Goal: Task Accomplishment & Management: Manage account settings

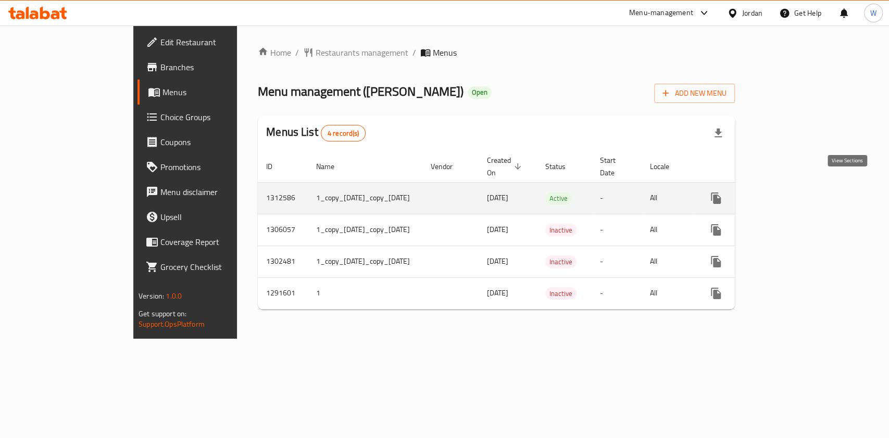
click at [803, 190] on link "enhanced table" at bounding box center [790, 198] width 25 height 25
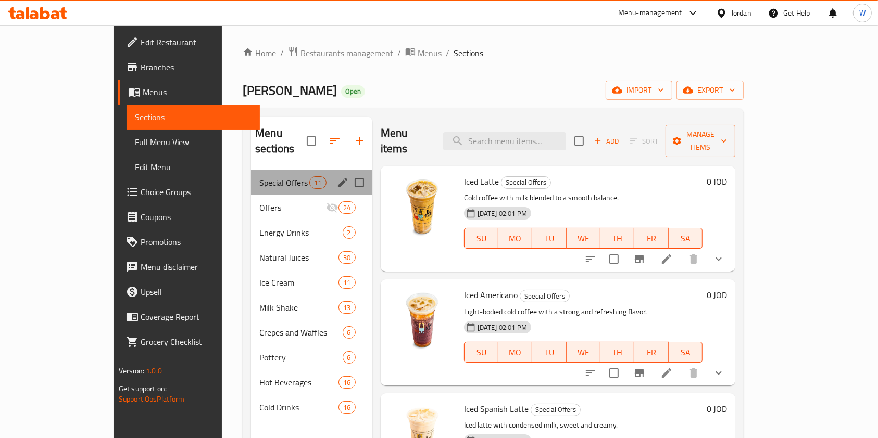
click at [251, 176] on div "Special Offers 11" at bounding box center [311, 182] width 121 height 25
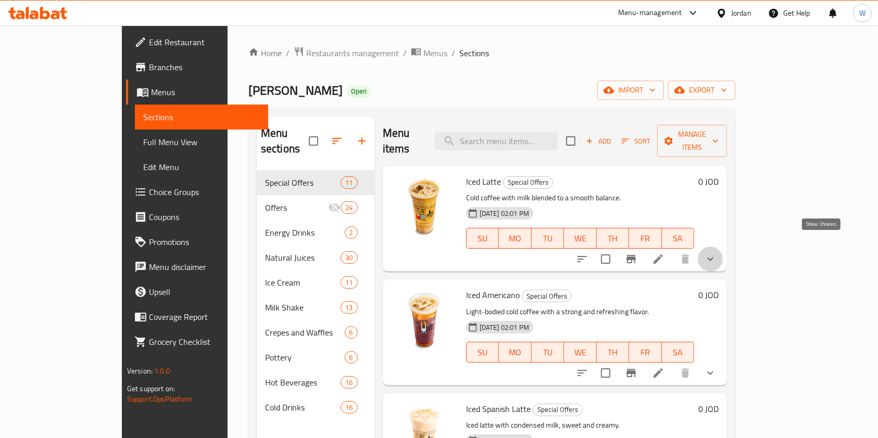
click at [716, 253] on icon "show more" at bounding box center [710, 259] width 12 height 12
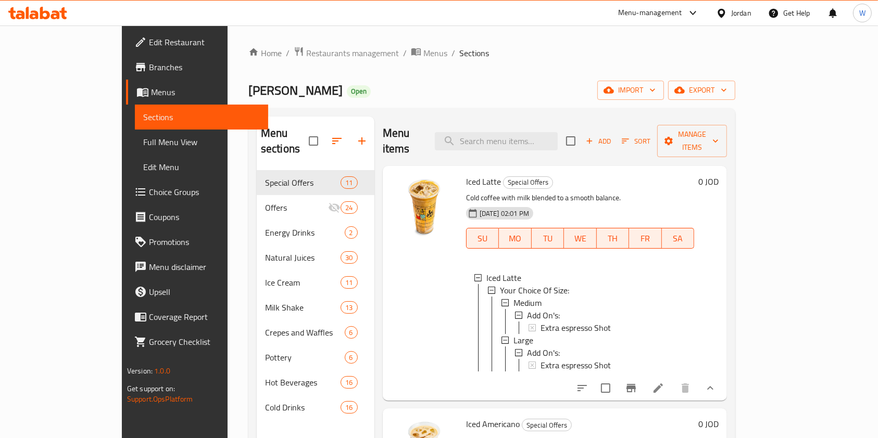
scroll to position [208, 0]
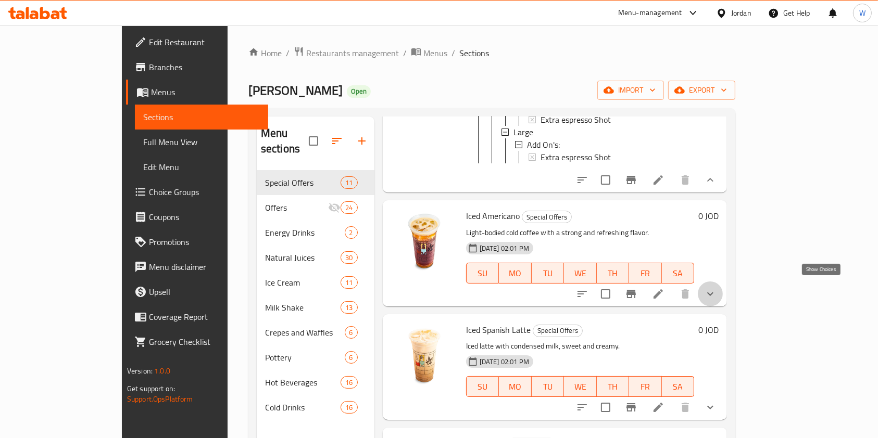
click at [716, 288] on icon "show more" at bounding box center [710, 294] width 12 height 12
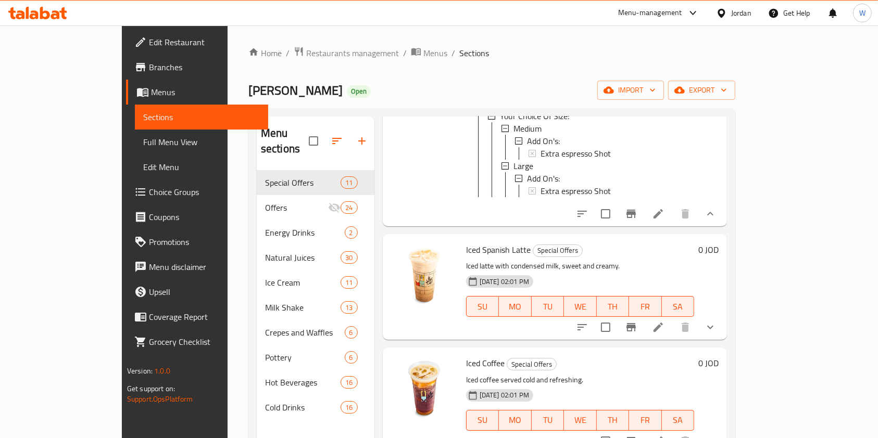
scroll to position [486, 0]
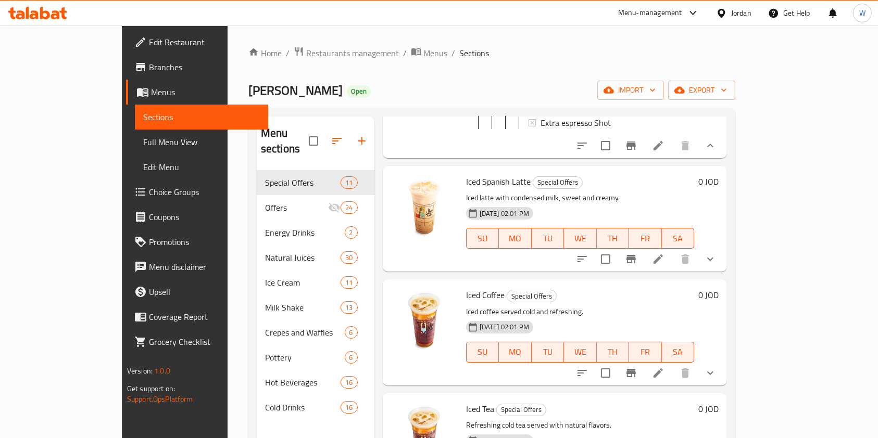
click at [723, 272] on button "show more" at bounding box center [710, 259] width 25 height 25
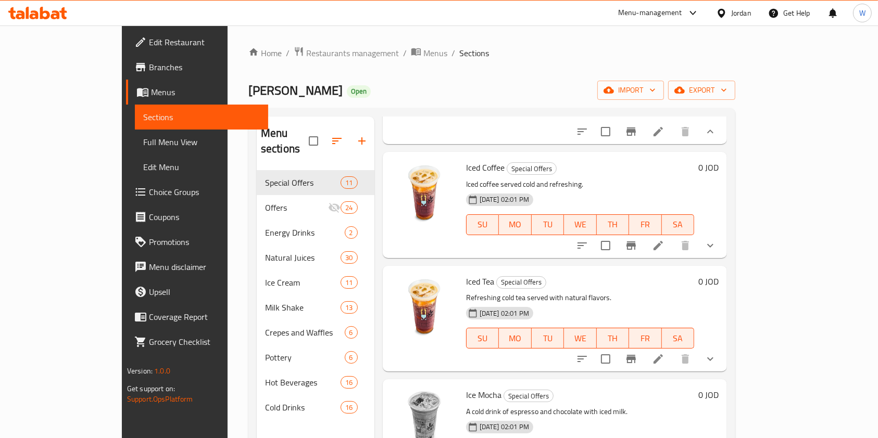
scroll to position [763, 0]
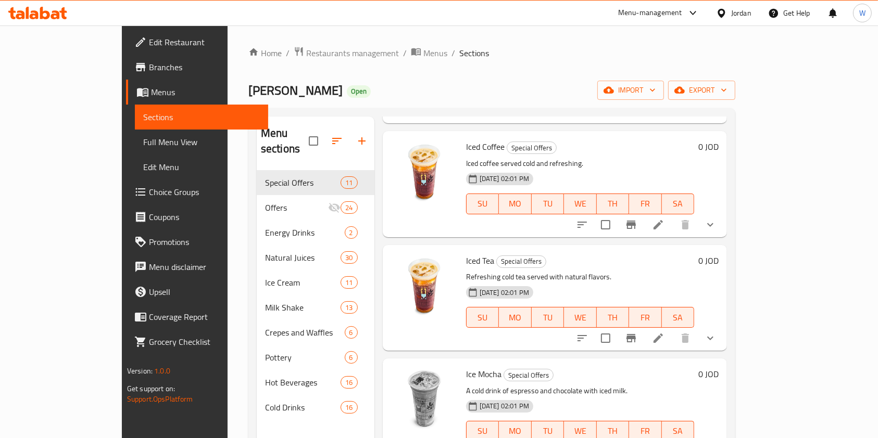
click at [723, 237] on button "show more" at bounding box center [710, 224] width 25 height 25
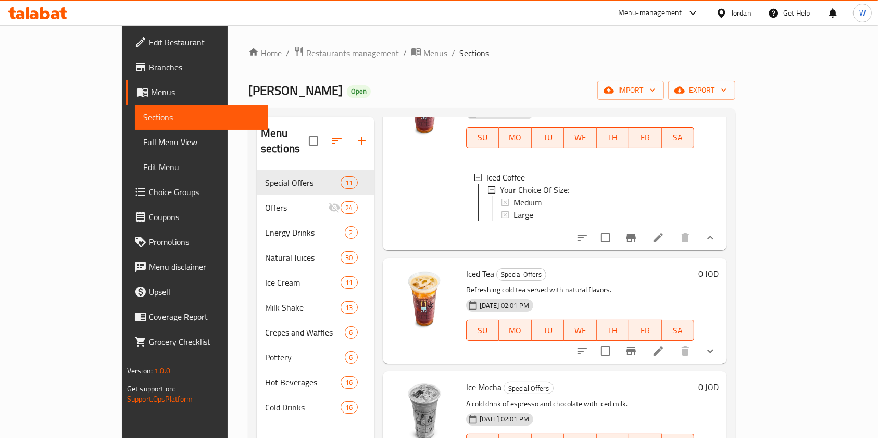
scroll to position [902, 0]
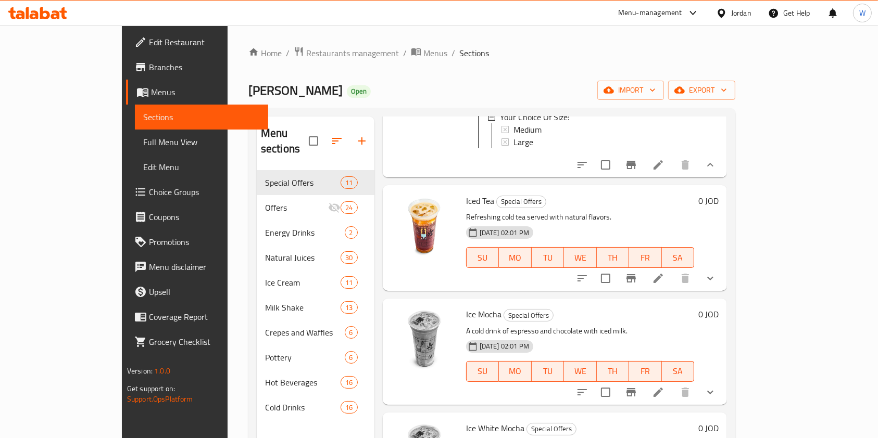
click at [723, 291] on button "show more" at bounding box center [710, 278] width 25 height 25
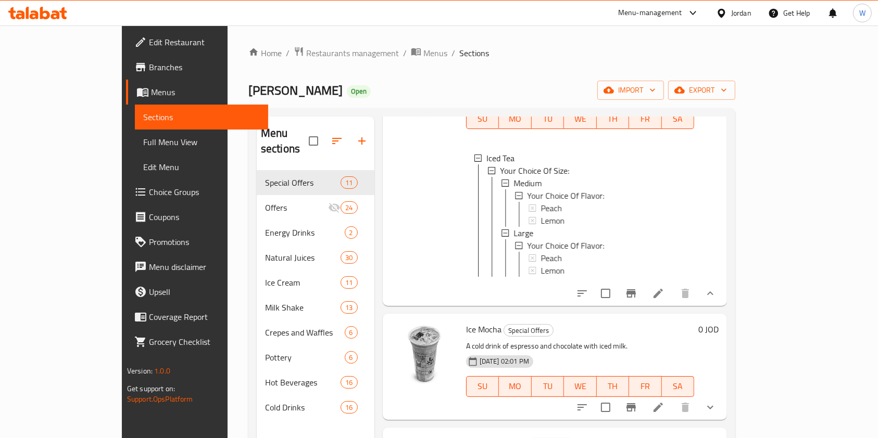
scroll to position [1250, 0]
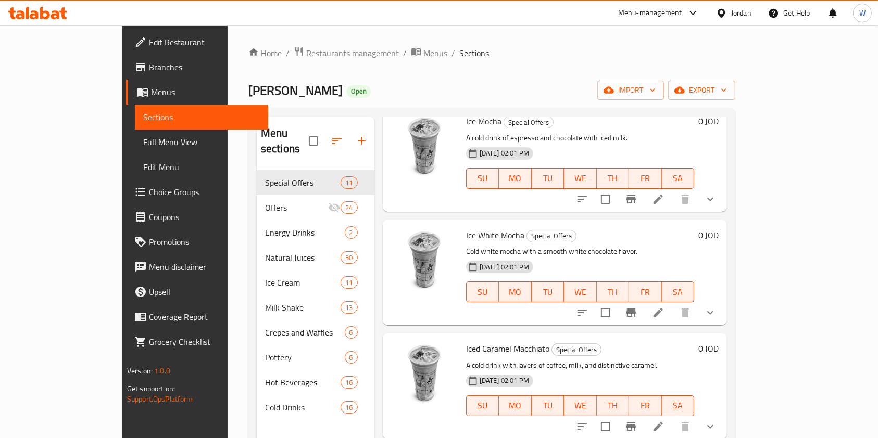
click at [718, 317] on div "0 JOD" at bounding box center [706, 272] width 24 height 89
click at [716, 319] on icon "show more" at bounding box center [710, 313] width 12 height 12
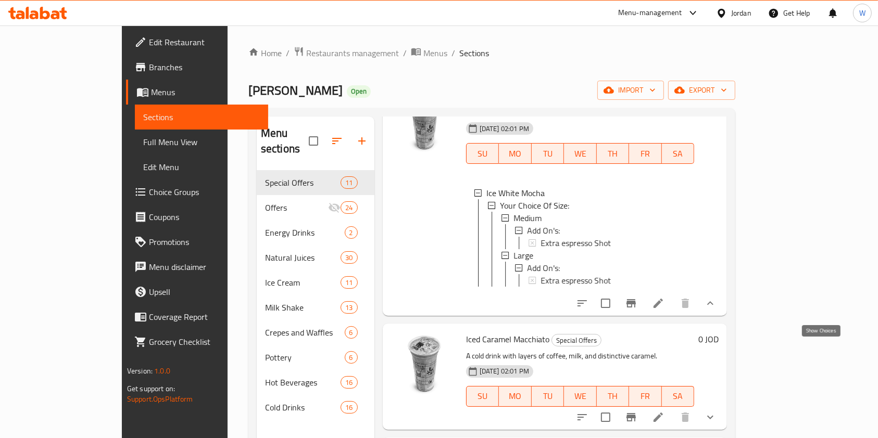
scroll to position [1527, 0]
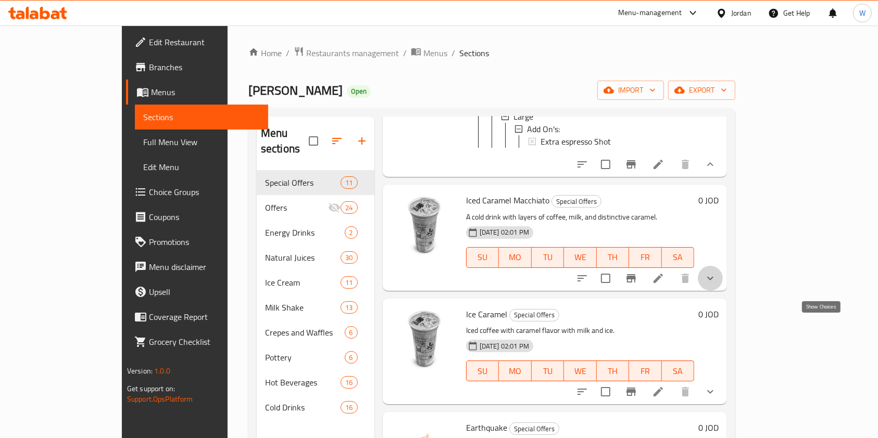
click at [716, 285] on icon "show more" at bounding box center [710, 278] width 12 height 12
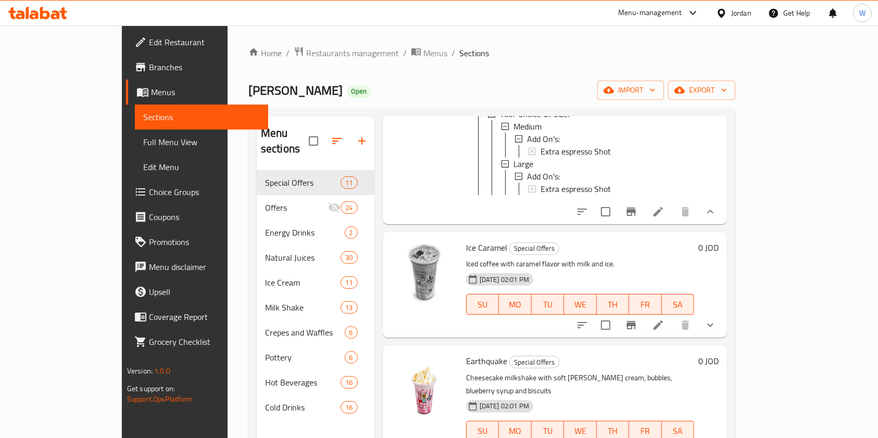
scroll to position [1792, 0]
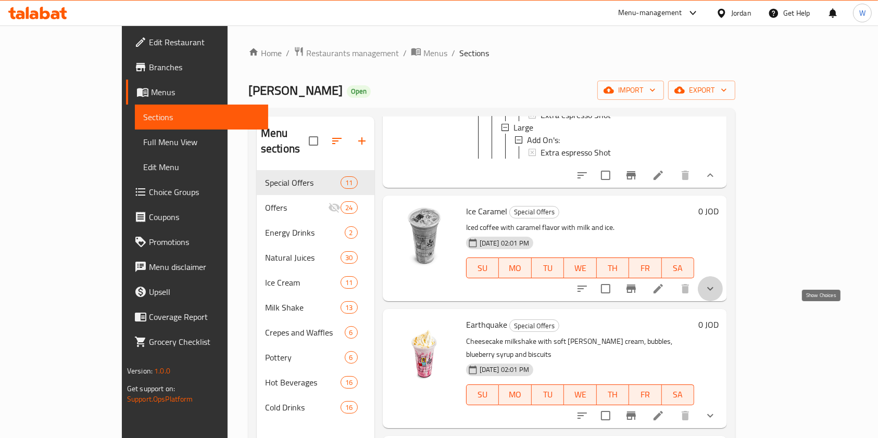
click at [716, 295] on icon "show more" at bounding box center [710, 289] width 12 height 12
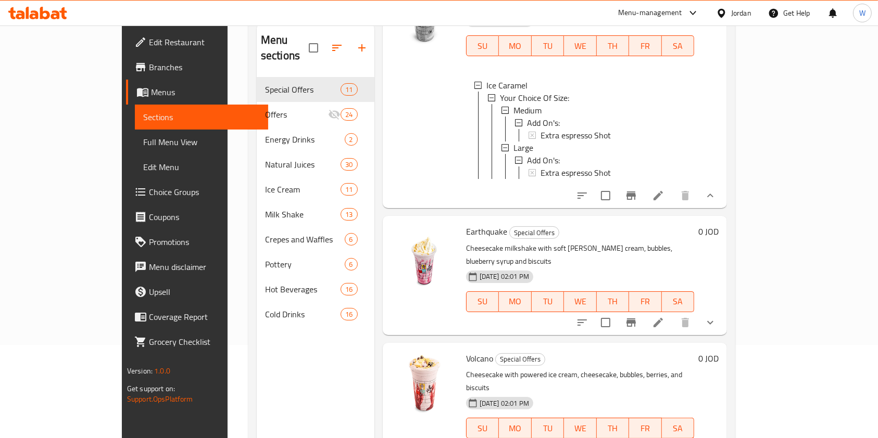
scroll to position [138, 0]
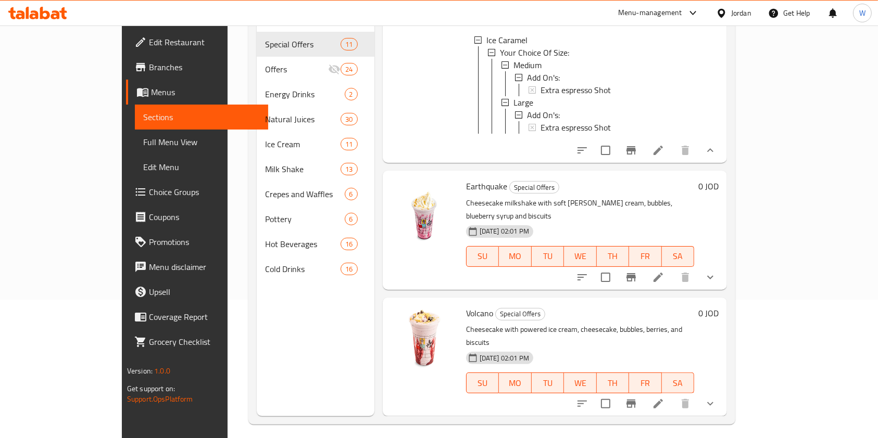
click at [723, 281] on button "show more" at bounding box center [710, 277] width 25 height 25
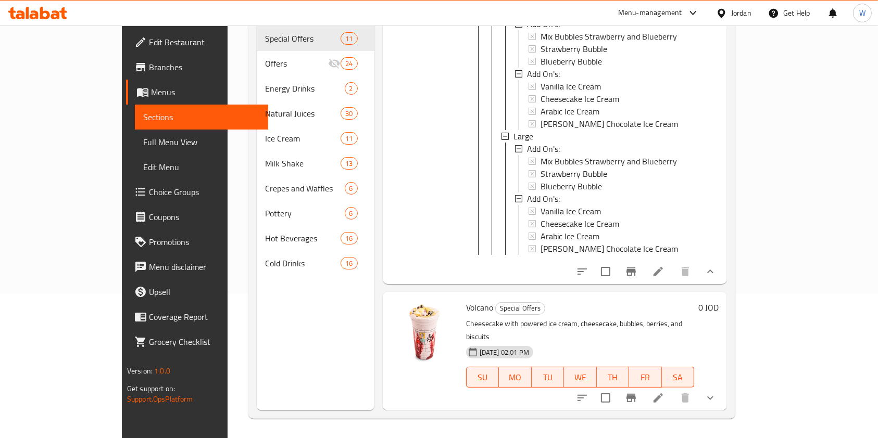
scroll to position [146, 0]
click at [723, 402] on button "show more" at bounding box center [710, 396] width 25 height 25
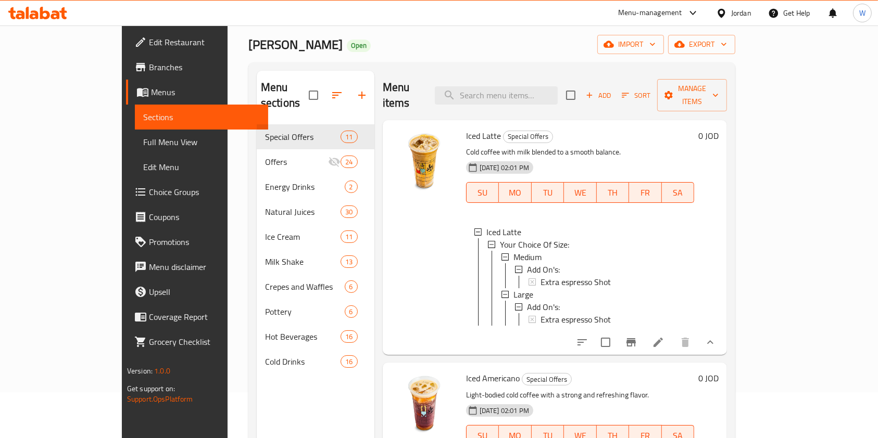
scroll to position [0, 0]
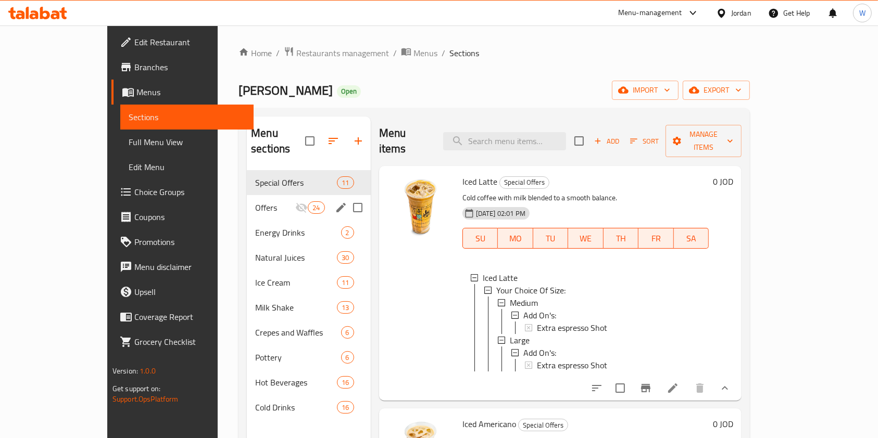
click at [247, 201] on div "Offers 24" at bounding box center [308, 207] width 123 height 25
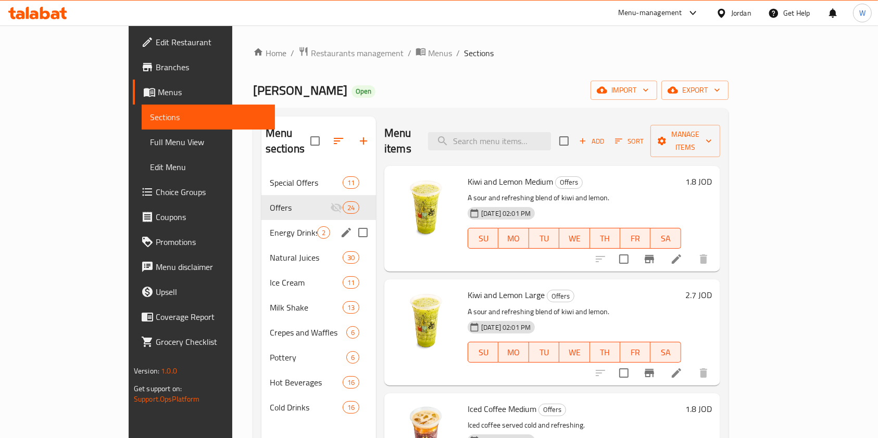
click at [270, 226] on span "Energy Drinks" at bounding box center [293, 232] width 47 height 12
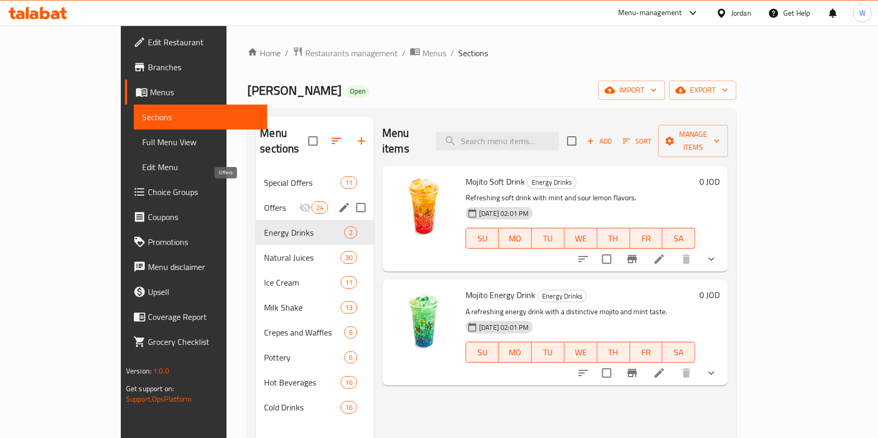
click at [264, 201] on span "Offers" at bounding box center [281, 207] width 34 height 12
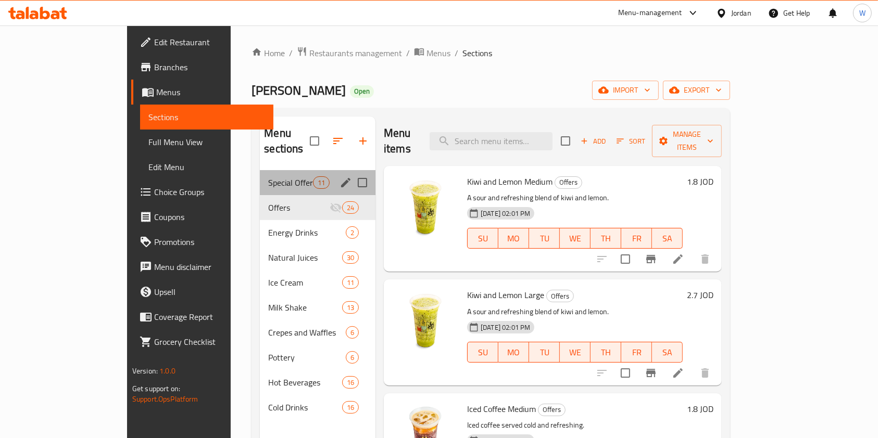
click at [260, 177] on div "Special Offers 11" at bounding box center [318, 182] width 116 height 25
